Goal: Task Accomplishment & Management: Complete application form

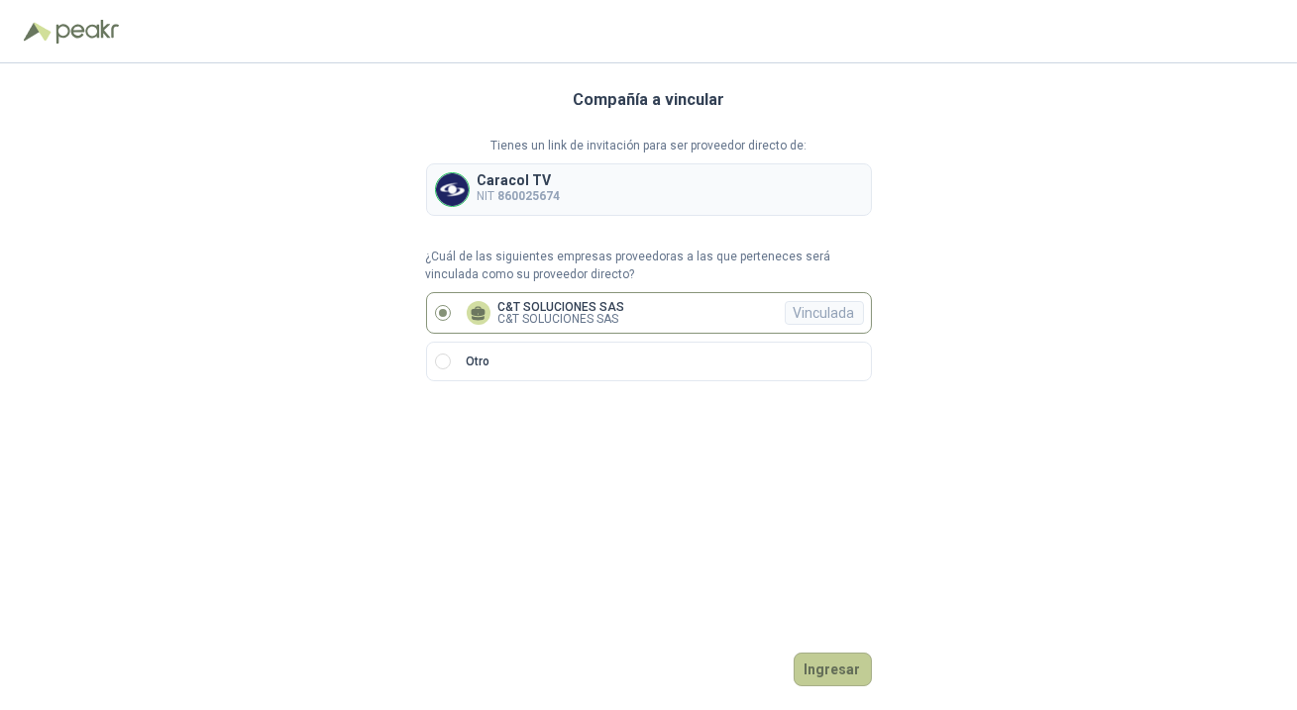
click at [829, 673] on button "Ingresar" at bounding box center [833, 670] width 78 height 34
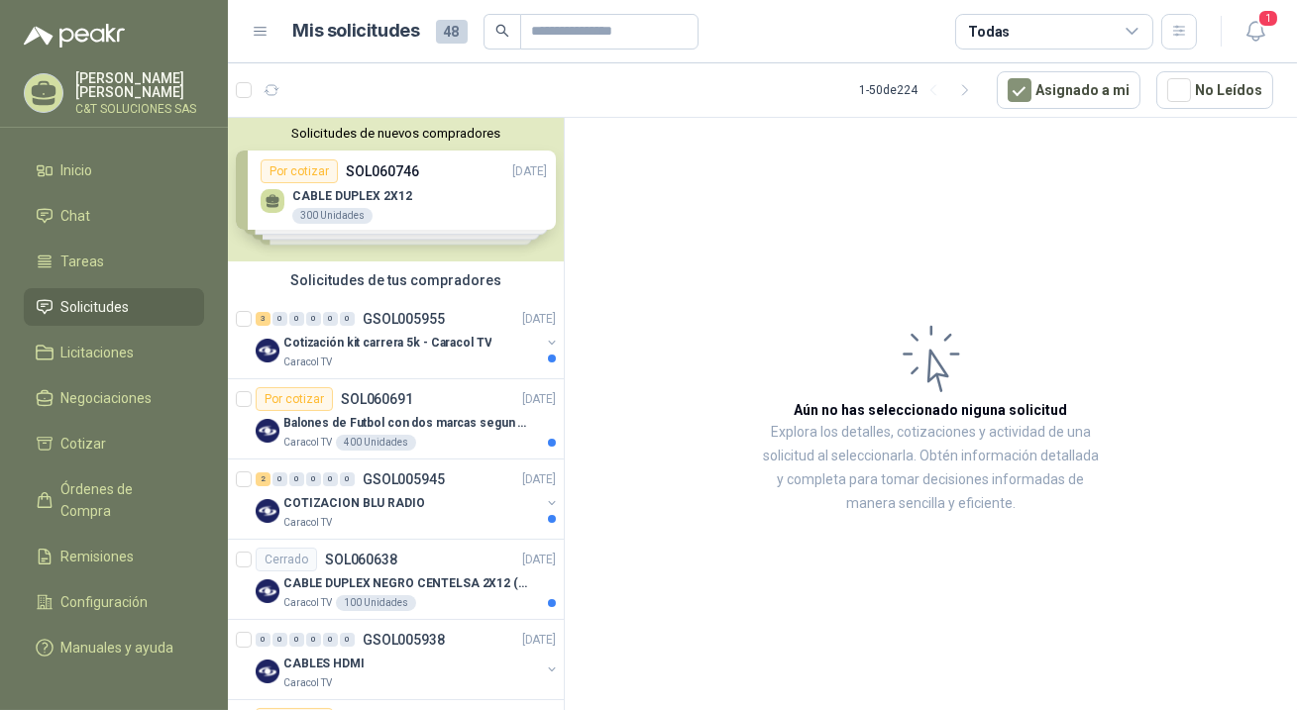
click at [82, 299] on span "Solicitudes" at bounding box center [95, 307] width 68 height 22
click at [297, 396] on div "Por cotizar" at bounding box center [294, 399] width 77 height 24
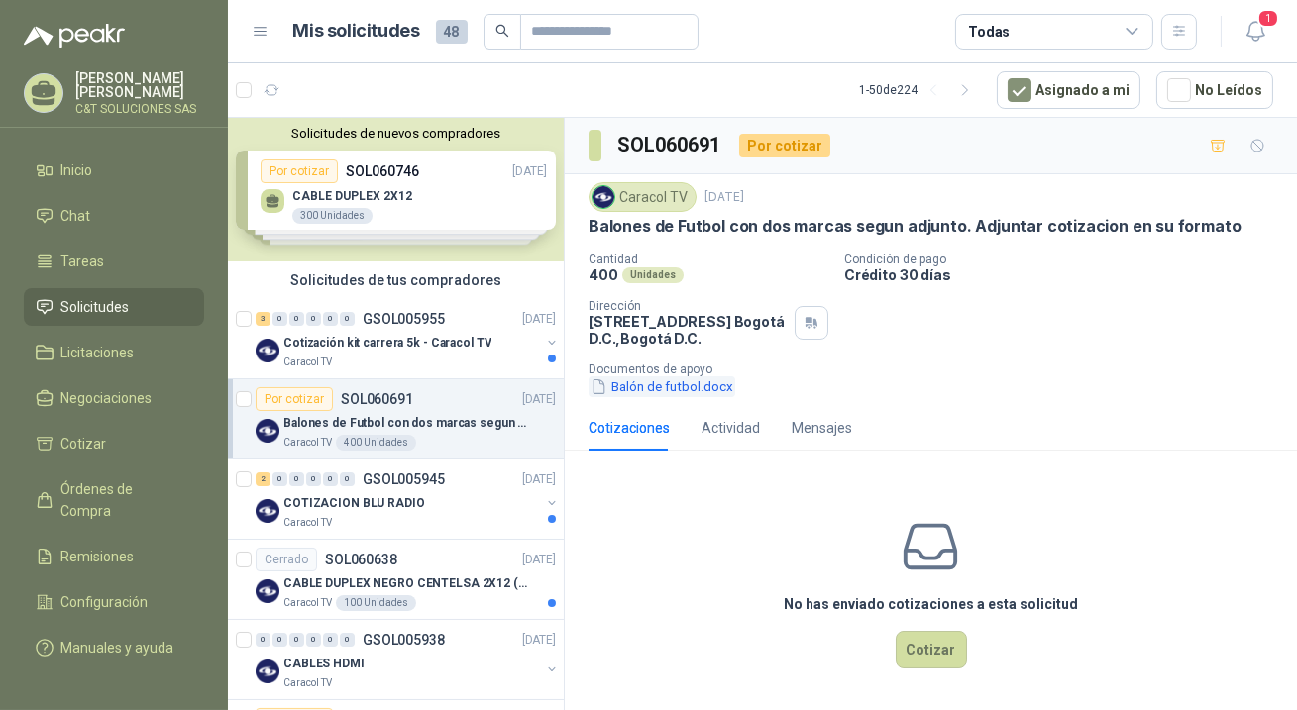
click at [636, 384] on button "Balón de futbol.docx" at bounding box center [661, 386] width 147 height 21
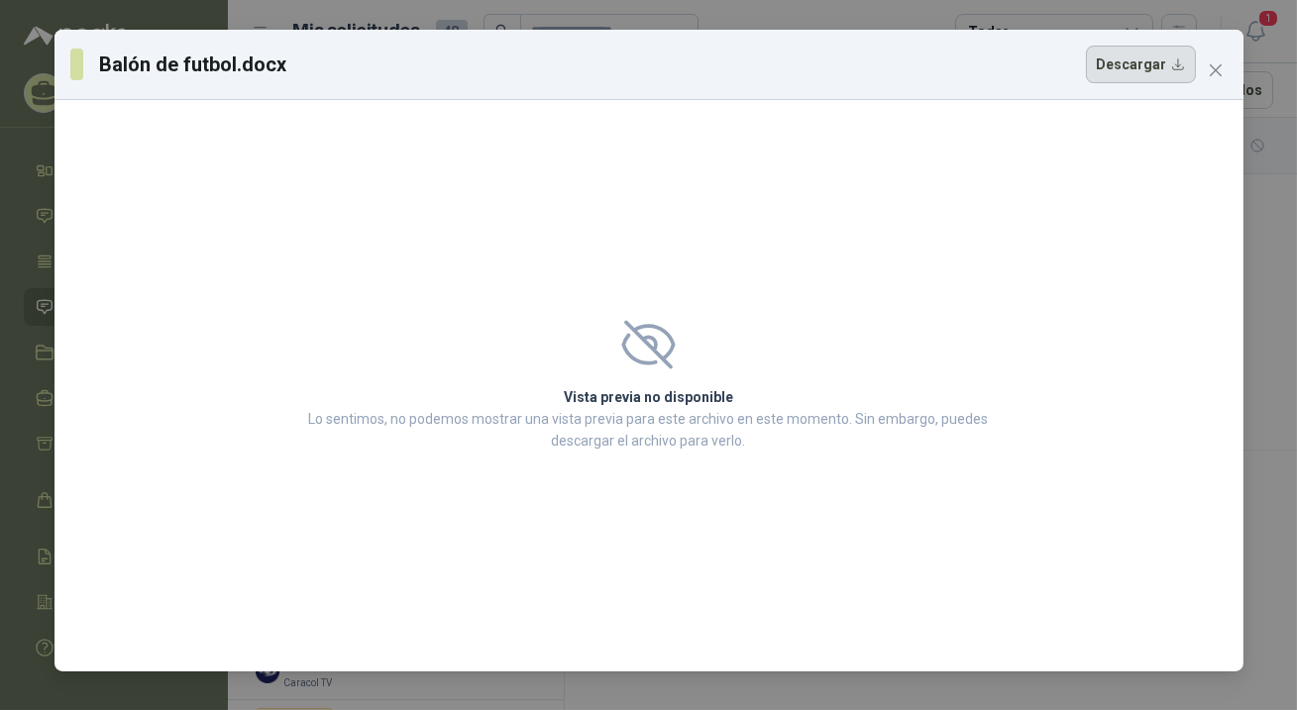
click at [1149, 69] on button "Descargar" at bounding box center [1141, 65] width 110 height 38
click at [1215, 70] on icon "close" at bounding box center [1215, 70] width 12 height 12
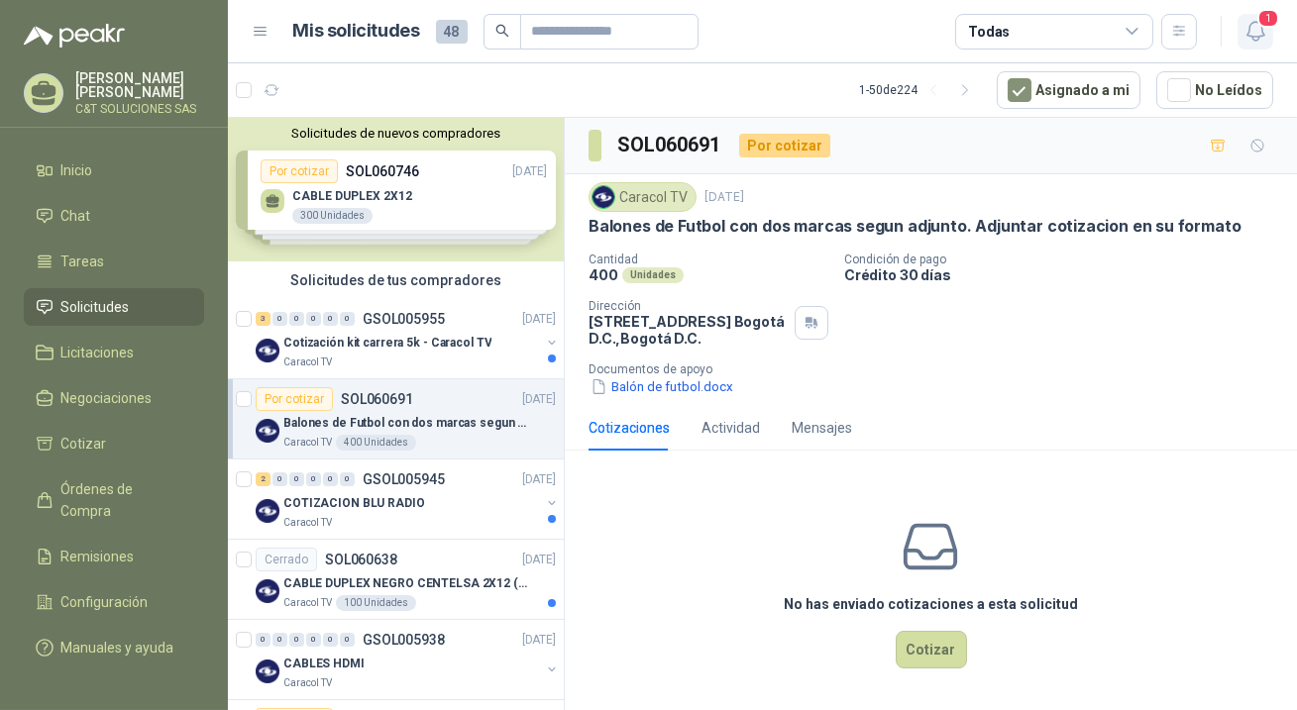
click at [1253, 20] on icon "button" at bounding box center [1255, 31] width 25 height 25
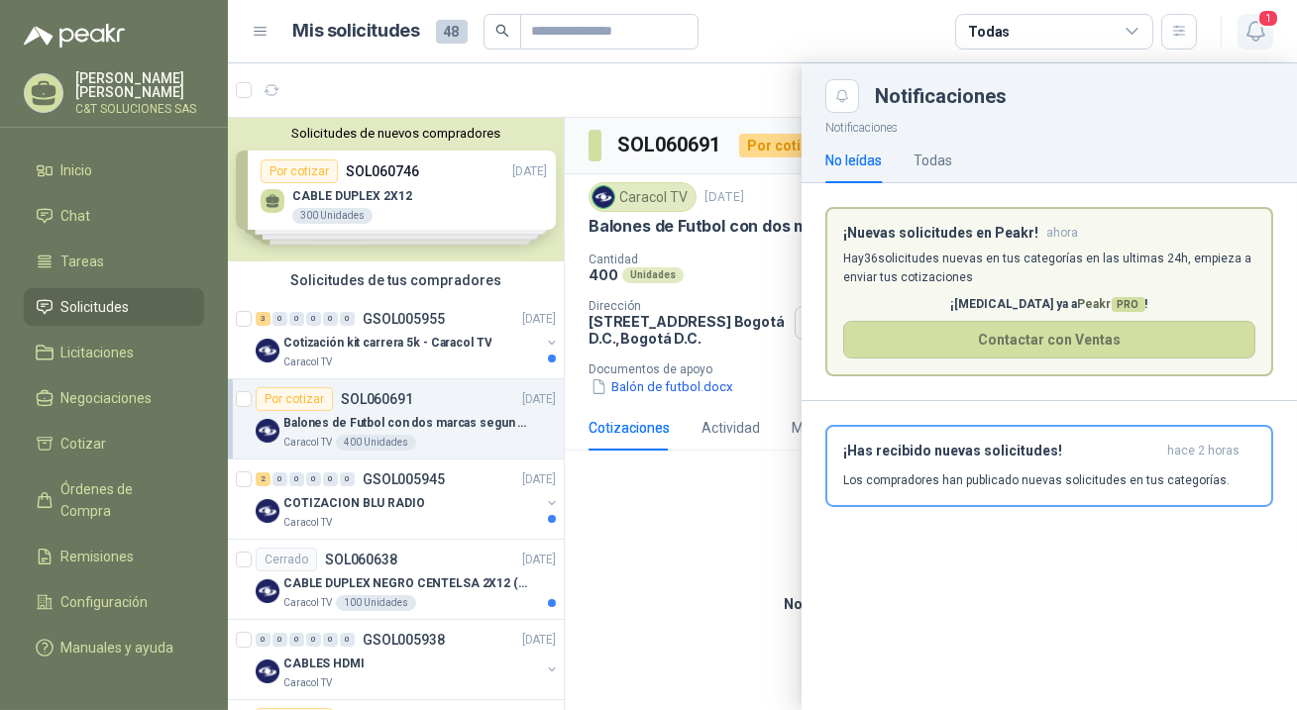
click at [1260, 30] on icon "button" at bounding box center [1254, 31] width 17 height 19
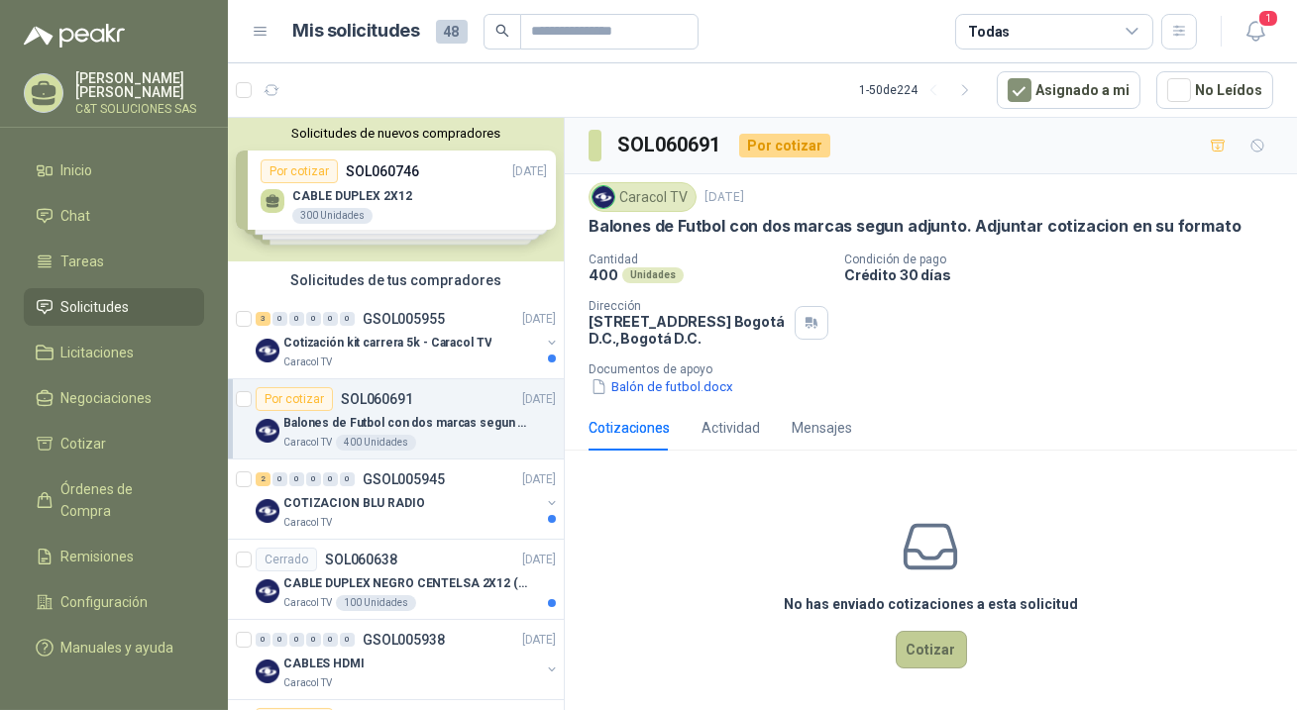
click at [906, 644] on button "Cotizar" at bounding box center [931, 650] width 71 height 38
